Goal: Find specific page/section: Find specific page/section

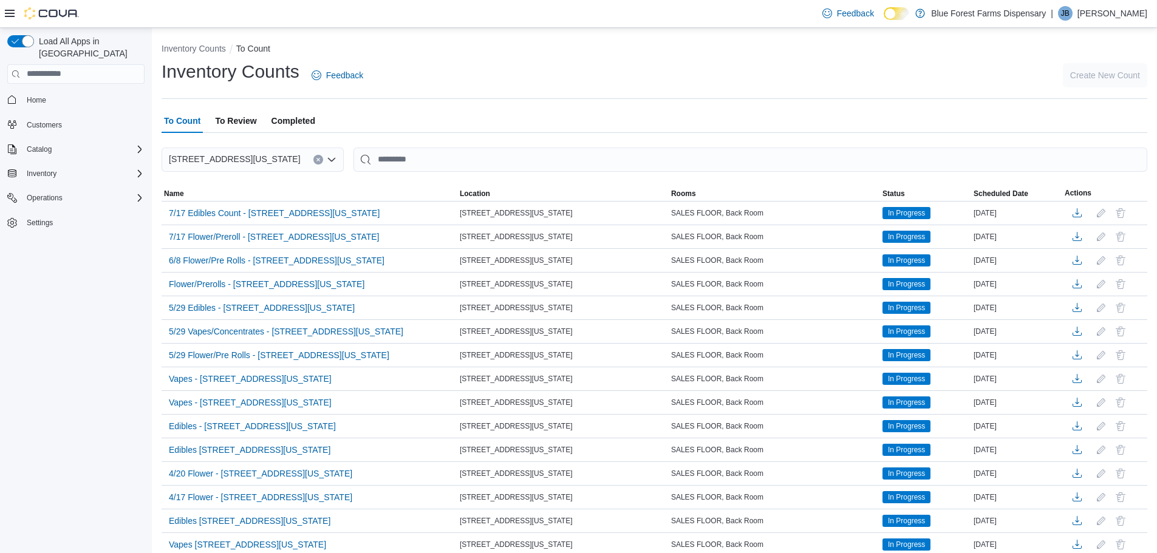
click at [13, 13] on icon at bounding box center [10, 13] width 10 height 7
